Goal: Communication & Community: Share content

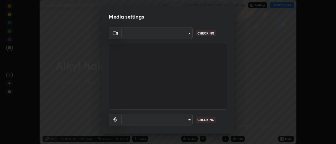
scroll to position [144, 336]
type input "4eebad9fb2b760257747d3faba0537f77ebfd590b97cb0ff6e10e17389be776b"
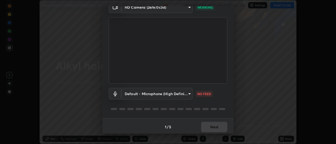
scroll to position [28, 0]
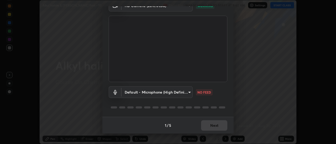
click at [157, 93] on body "Erase all Alkyl halide & [PERSON_NAME] Part - 10 Recording WAS SCHEDULED TO STA…" at bounding box center [168, 72] width 336 height 144
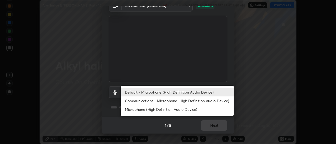
click at [142, 102] on li "Communications - Microphone (High Definition Audio Device)" at bounding box center [177, 101] width 113 height 9
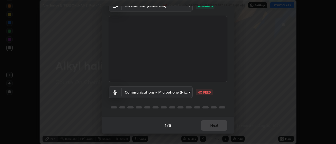
click at [142, 93] on body "Erase all Alkyl halide & [PERSON_NAME] Part - 10 Recording WAS SCHEDULED TO STA…" at bounding box center [168, 72] width 336 height 144
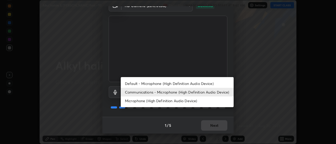
click at [142, 85] on li "Default - Microphone (High Definition Audio Device)" at bounding box center [177, 83] width 113 height 9
type input "default"
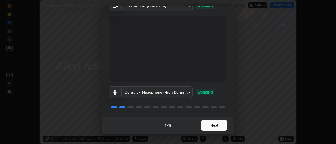
click at [211, 125] on button "Next" at bounding box center [214, 126] width 26 height 10
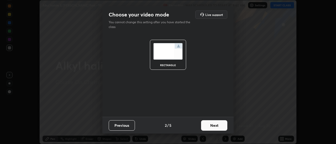
scroll to position [0, 0]
click at [214, 126] on button "Next" at bounding box center [214, 126] width 26 height 10
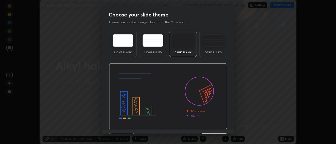
click at [229, 126] on div "Light Blank Light Ruled Dark Blank Dark Ruled" at bounding box center [167, 79] width 131 height 101
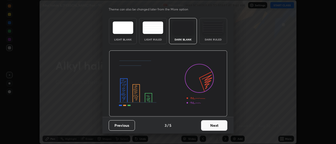
scroll to position [9, 0]
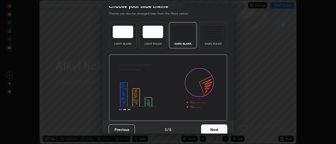
click at [216, 130] on button "Next" at bounding box center [214, 130] width 26 height 10
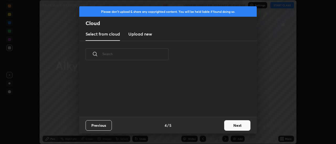
click at [238, 128] on button "Next" at bounding box center [237, 126] width 26 height 10
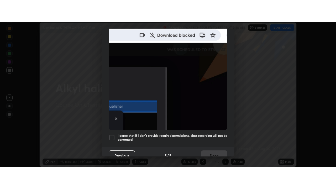
scroll to position [135, 0]
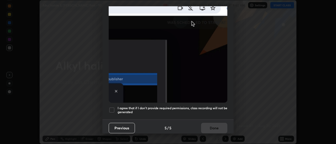
click at [232, 130] on div "Previous 5 / 5 Done" at bounding box center [167, 128] width 131 height 17
click at [231, 132] on div "Previous 5 / 5 Done" at bounding box center [167, 128] width 131 height 17
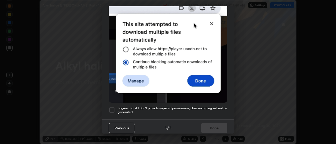
click at [113, 107] on div at bounding box center [112, 110] width 6 height 6
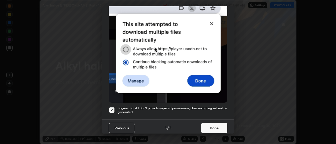
click at [215, 125] on button "Done" at bounding box center [214, 128] width 26 height 10
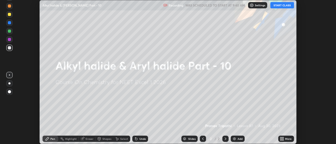
click at [281, 140] on icon at bounding box center [280, 140] width 1 height 1
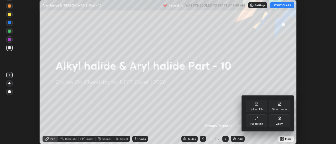
click at [257, 121] on div "Full screen" at bounding box center [256, 121] width 21 height 13
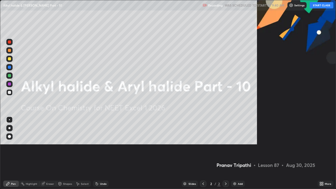
scroll to position [189, 336]
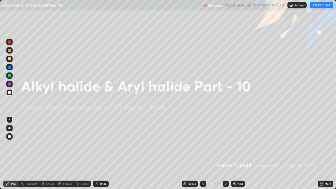
click at [321, 5] on button "START CLASS" at bounding box center [321, 5] width 24 height 6
click at [235, 144] on div "Add" at bounding box center [238, 183] width 14 height 6
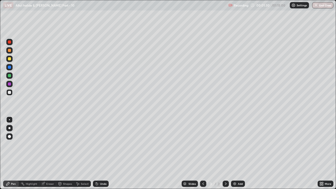
click at [10, 58] on div at bounding box center [9, 58] width 3 height 3
click at [12, 77] on div at bounding box center [9, 75] width 6 height 6
click at [10, 66] on div at bounding box center [9, 67] width 3 height 3
click at [9, 76] on div at bounding box center [9, 75] width 3 height 3
click at [237, 144] on div "Add" at bounding box center [238, 183] width 14 height 6
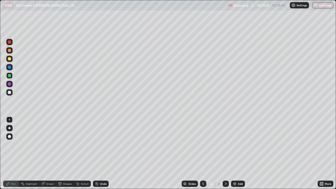
click at [9, 59] on div at bounding box center [9, 58] width 3 height 3
click at [10, 84] on div at bounding box center [9, 83] width 3 height 3
click at [12, 52] on div at bounding box center [9, 50] width 6 height 6
click at [238, 144] on div "Add" at bounding box center [240, 183] width 5 height 3
click at [10, 76] on div at bounding box center [9, 75] width 3 height 3
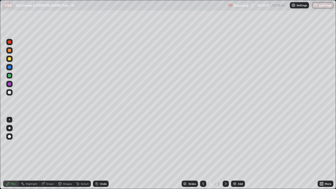
click at [52, 144] on div "Eraser" at bounding box center [50, 183] width 8 height 3
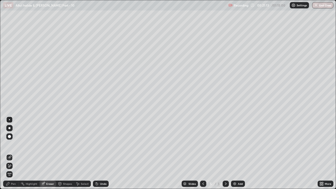
click at [14, 144] on div "Pen" at bounding box center [13, 183] width 5 height 3
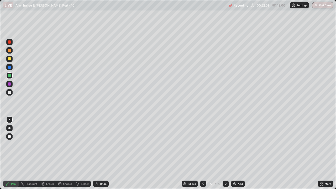
click at [9, 84] on div at bounding box center [9, 83] width 3 height 3
click at [10, 75] on div at bounding box center [9, 75] width 3 height 3
click at [238, 144] on div "Add" at bounding box center [240, 183] width 5 height 3
click at [203, 144] on icon at bounding box center [203, 183] width 4 height 4
click at [225, 144] on icon at bounding box center [225, 183] width 4 height 4
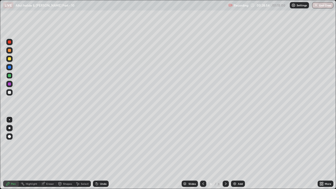
click at [10, 60] on div at bounding box center [9, 58] width 3 height 3
click at [50, 144] on div "Eraser" at bounding box center [50, 183] width 8 height 3
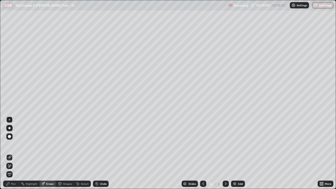
click at [13, 144] on div "Pen" at bounding box center [13, 183] width 5 height 3
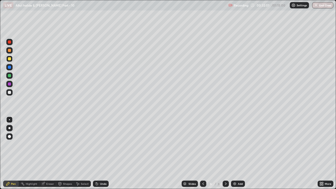
click at [9, 50] on div at bounding box center [9, 50] width 3 height 3
click at [10, 76] on div at bounding box center [9, 75] width 3 height 3
click at [238, 144] on div "Add" at bounding box center [240, 183] width 5 height 3
click at [9, 60] on div at bounding box center [9, 58] width 3 height 3
click at [10, 92] on div at bounding box center [9, 92] width 3 height 3
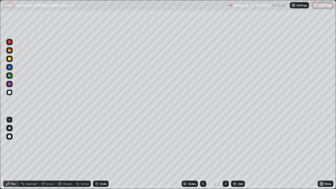
click at [45, 144] on div "Eraser" at bounding box center [47, 183] width 17 height 6
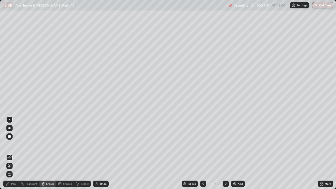
click at [13, 144] on div "Pen" at bounding box center [11, 183] width 16 height 6
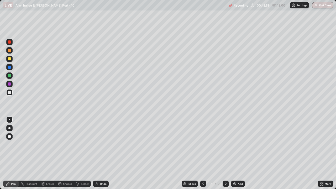
click at [10, 59] on div at bounding box center [9, 58] width 3 height 3
click at [12, 92] on div at bounding box center [9, 92] width 6 height 6
click at [10, 60] on div at bounding box center [9, 58] width 3 height 3
click at [10, 75] on div at bounding box center [9, 75] width 3 height 3
click at [10, 59] on div at bounding box center [9, 58] width 3 height 3
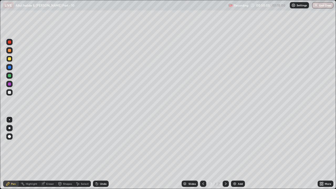
click at [10, 93] on div at bounding box center [9, 92] width 3 height 3
click at [238, 144] on div "Add" at bounding box center [240, 183] width 5 height 3
click at [11, 84] on div at bounding box center [9, 84] width 6 height 6
click at [50, 144] on div "Eraser" at bounding box center [50, 183] width 8 height 3
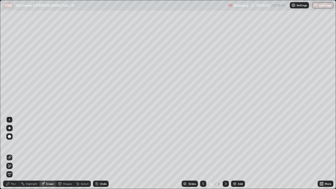
click at [16, 144] on div "Pen" at bounding box center [11, 183] width 16 height 6
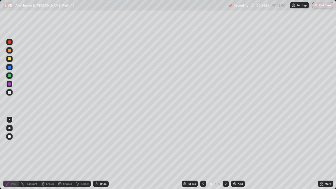
click at [12, 76] on div at bounding box center [9, 75] width 6 height 6
click at [47, 144] on div "Eraser" at bounding box center [47, 183] width 17 height 6
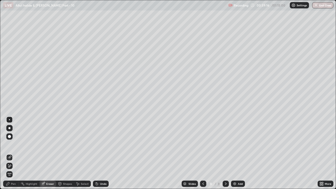
click at [12, 144] on div "Pen" at bounding box center [11, 183] width 16 height 6
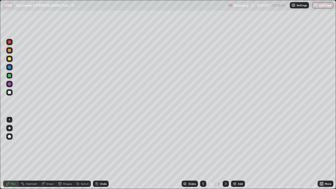
click at [235, 144] on img at bounding box center [234, 183] width 4 height 4
click at [10, 83] on div at bounding box center [9, 83] width 3 height 3
click at [10, 60] on div at bounding box center [9, 58] width 3 height 3
click at [9, 76] on div at bounding box center [9, 75] width 3 height 3
click at [8, 59] on div at bounding box center [9, 58] width 3 height 3
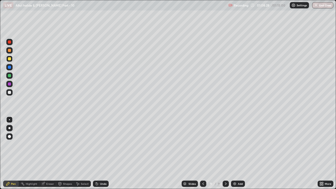
click at [9, 68] on div at bounding box center [9, 67] width 3 height 3
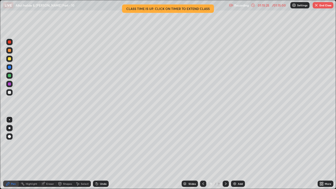
click at [321, 5] on button "End Class" at bounding box center [322, 5] width 21 height 6
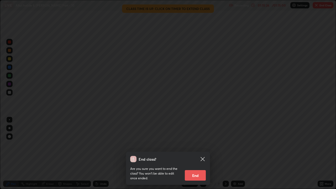
click at [194, 144] on button "End" at bounding box center [195, 175] width 21 height 10
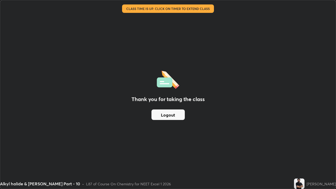
click at [163, 119] on button "Logout" at bounding box center [167, 114] width 33 height 10
